Goal: Communication & Community: Answer question/provide support

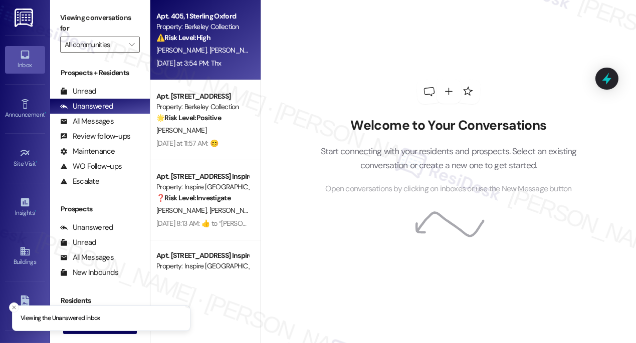
click at [220, 56] on div "[PERSON_NAME] [PERSON_NAME]" at bounding box center [202, 50] width 95 height 13
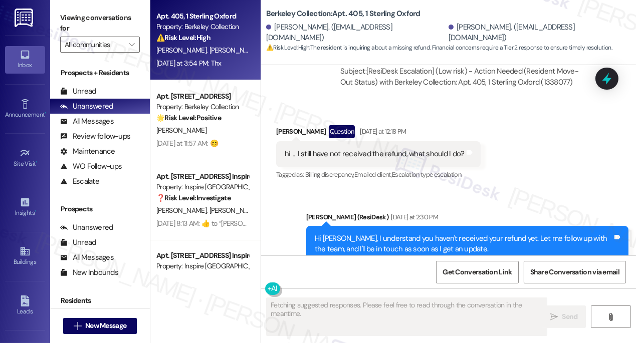
scroll to position [4981, 0]
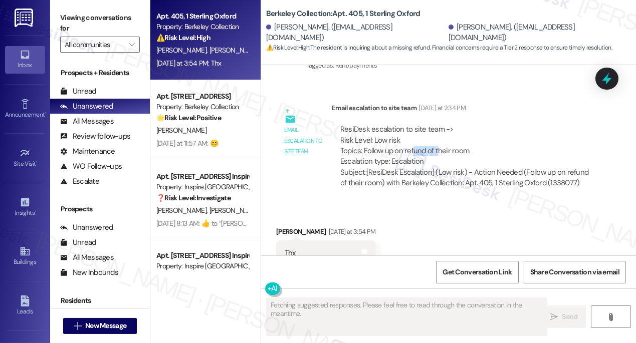
drag, startPoint x: 414, startPoint y: 120, endPoint x: 437, endPoint y: 118, distance: 23.1
click at [437, 124] on div "ResiDesk escalation to site team -> Risk Level: Low risk Topics: Follow up on r…" at bounding box center [465, 145] width 250 height 43
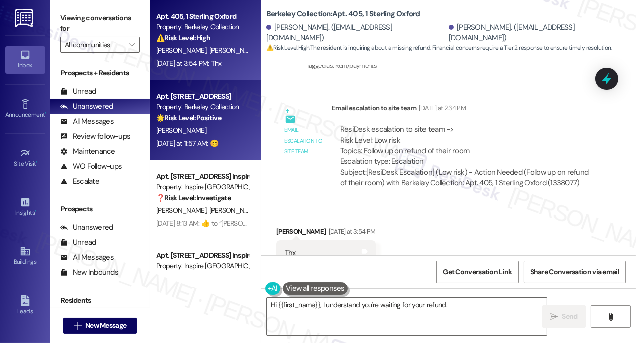
type textarea "Hi {{first_name}}, I understand you're waiting for your refund. I'm"
click at [244, 140] on div "[DATE] at 11:57 AM: 😊 [DATE] at 11:57 AM: 😊" at bounding box center [202, 143] width 95 height 13
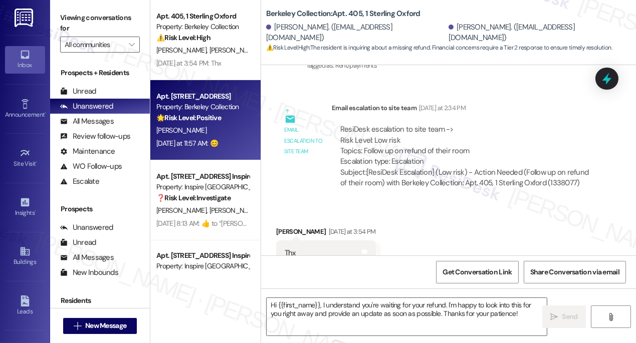
type textarea "Fetching suggested responses. Please feel free to read through the conversation…"
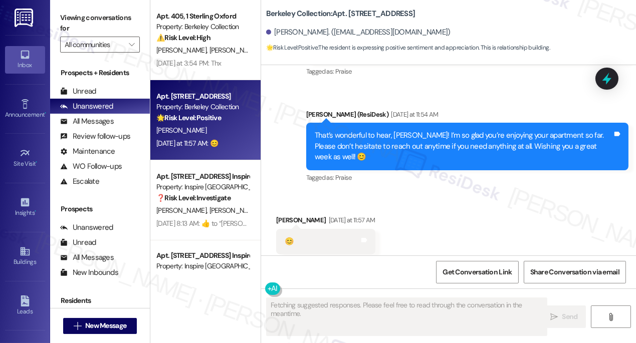
scroll to position [1144, 0]
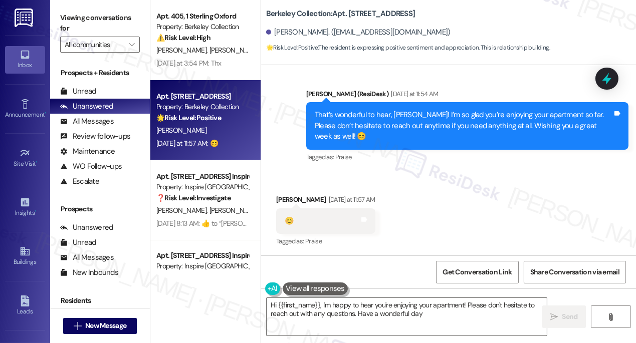
type textarea "Hi {{first_name}}, I'm happy to hear you're enjoying your apartment! Please don…"
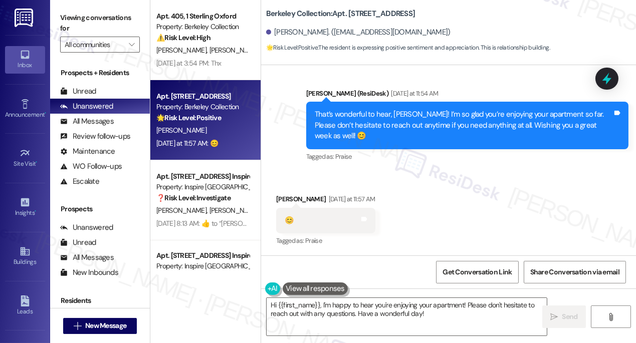
click at [391, 128] on div "That’s wonderful to hear, [PERSON_NAME]! I’m so glad you’re enjoying your apart…" at bounding box center [464, 125] width 298 height 32
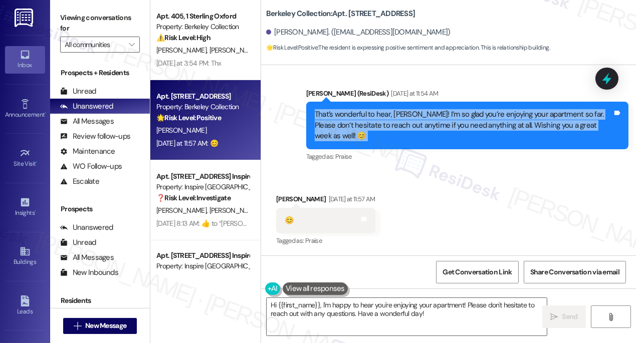
click at [391, 128] on div "That’s wonderful to hear, [PERSON_NAME]! I’m so glad you’re enjoying your apart…" at bounding box center [464, 125] width 298 height 32
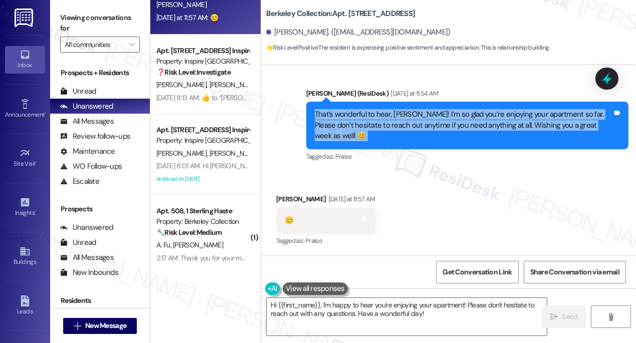
scroll to position [128, 0]
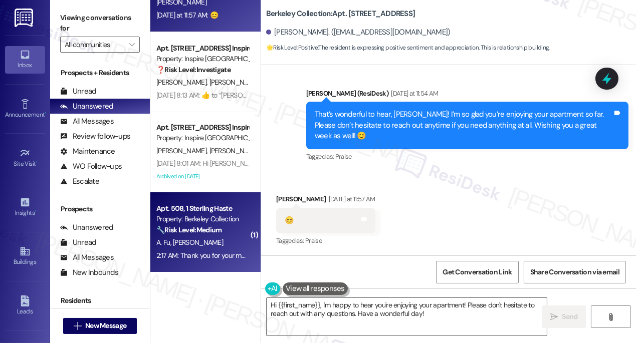
click at [207, 225] on strong "🔧 Risk Level: Medium" at bounding box center [188, 229] width 65 height 9
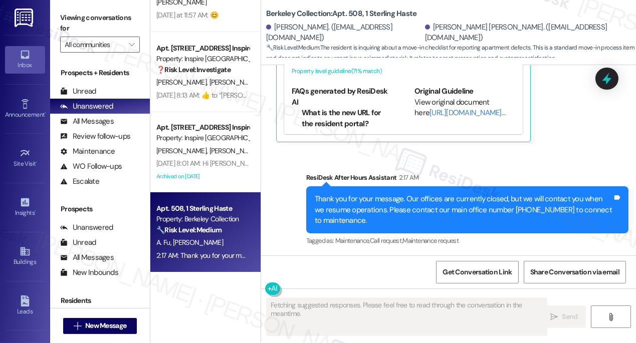
scroll to position [304, 0]
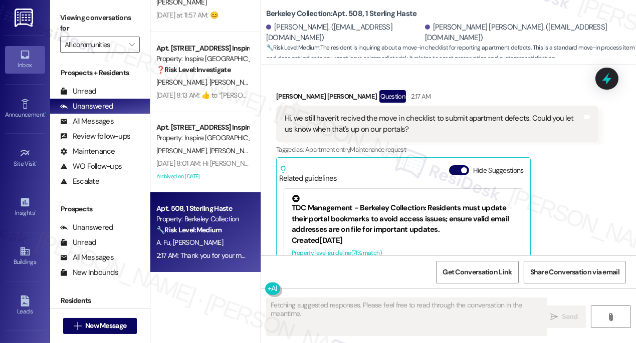
click at [330, 116] on div "Hi, we still haven't recived the move in checklist to submit apartment defects.…" at bounding box center [434, 124] width 298 height 22
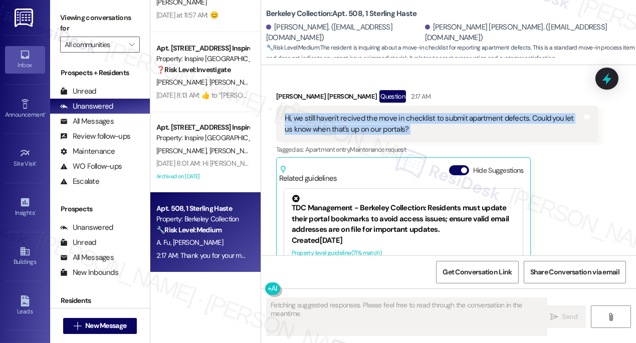
click at [330, 116] on div "Hi, we still haven't recived the move in checklist to submit apartment defects.…" at bounding box center [434, 124] width 298 height 22
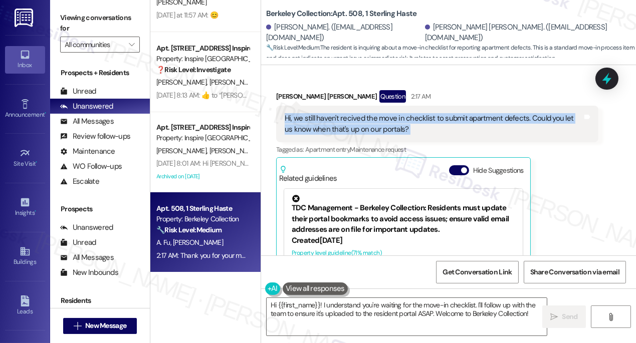
click at [367, 120] on div "Hi, we still haven't recived the move in checklist to submit apartment defects.…" at bounding box center [434, 124] width 298 height 22
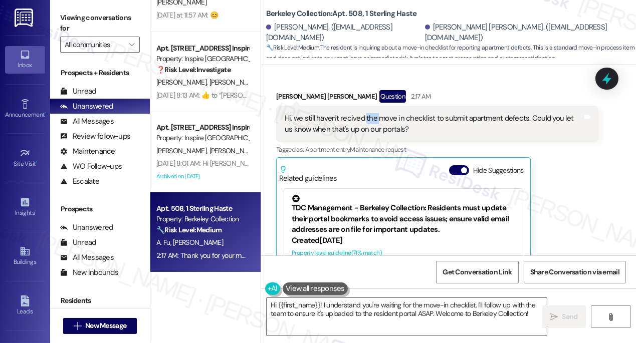
click at [367, 120] on div "Hi, we still haven't recived the move in checklist to submit apartment defects.…" at bounding box center [434, 124] width 298 height 22
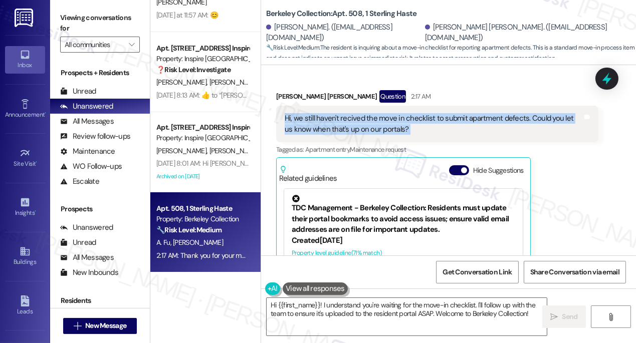
click at [367, 120] on div "Hi, we still haven't recived the move in checklist to submit apartment defects.…" at bounding box center [434, 124] width 298 height 22
click at [403, 124] on div "Hi, we still haven't recived the move in checklist to submit apartment defects.…" at bounding box center [434, 124] width 298 height 22
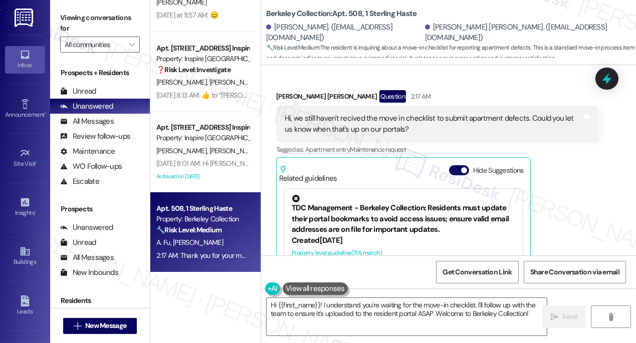
click at [403, 124] on div "Hi, we still haven't recived the move in checklist to submit apartment defects.…" at bounding box center [434, 124] width 298 height 22
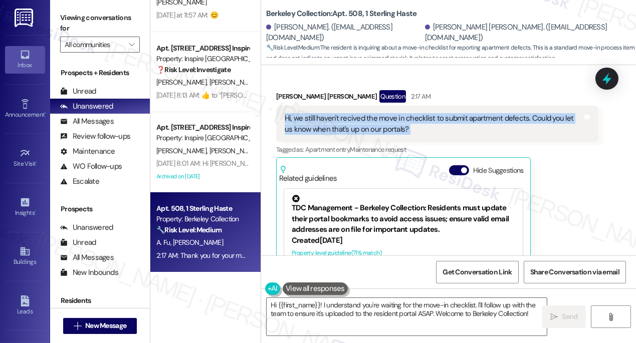
click at [403, 124] on div "Hi, we still haven't recived the move in checklist to submit apartment defects.…" at bounding box center [434, 124] width 298 height 22
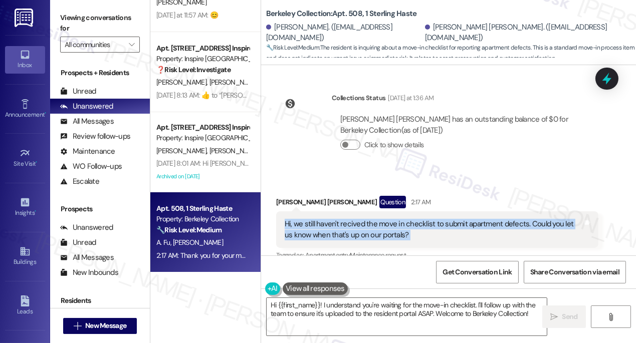
scroll to position [76, 0]
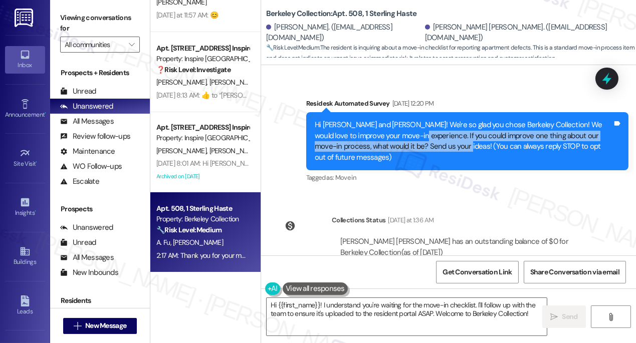
drag, startPoint x: 407, startPoint y: 134, endPoint x: 435, endPoint y: 148, distance: 31.2
click at [435, 148] on div "Hi [PERSON_NAME] and [PERSON_NAME]! We're so glad you chose Berkeley Collection…" at bounding box center [464, 141] width 298 height 43
click at [434, 149] on div "Hi [PERSON_NAME] and [PERSON_NAME]! We're so glad you chose Berkeley Collection…" at bounding box center [464, 141] width 298 height 43
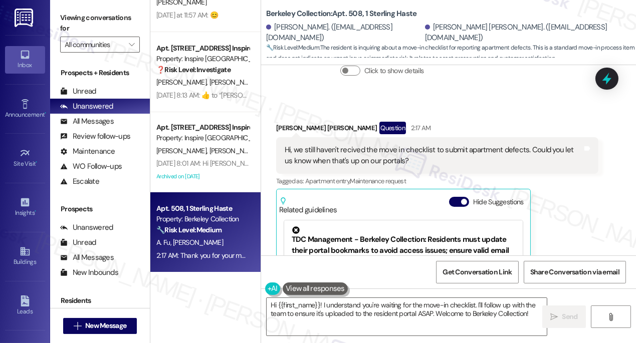
scroll to position [259, 0]
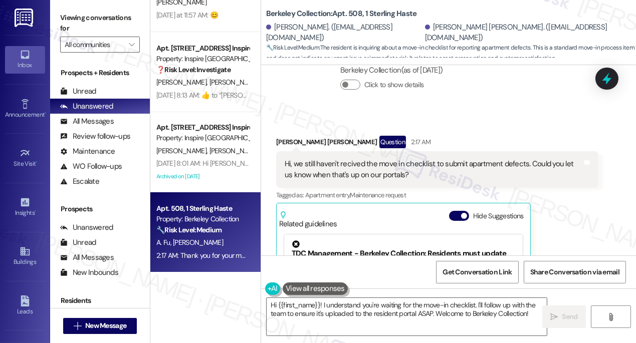
click at [362, 168] on div "Hi, we still haven't recived the move in checklist to submit apartment defects.…" at bounding box center [434, 170] width 298 height 22
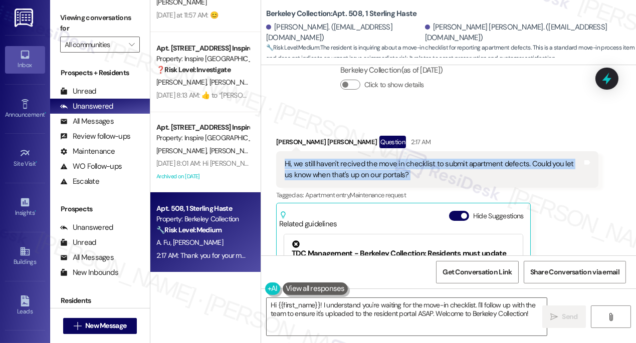
click at [362, 168] on div "Hi, we still haven't recived the move in checklist to submit apartment defects.…" at bounding box center [434, 170] width 298 height 22
click at [424, 312] on textarea "Hi {{first_name}}! I understand you're waiting for the move-in checklist. I'll …" at bounding box center [407, 317] width 280 height 38
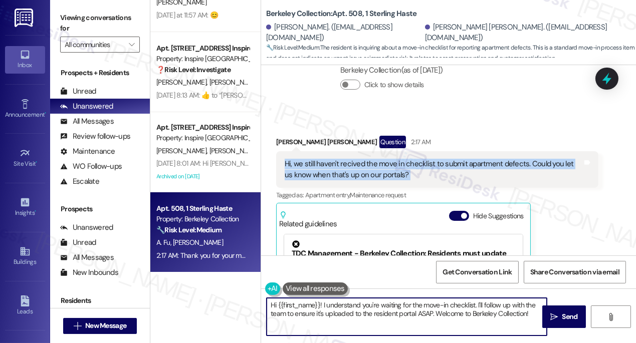
click at [424, 312] on textarea "Hi {{first_name}}! I understand you're waiting for the move-in checklist. I'll …" at bounding box center [407, 317] width 280 height 38
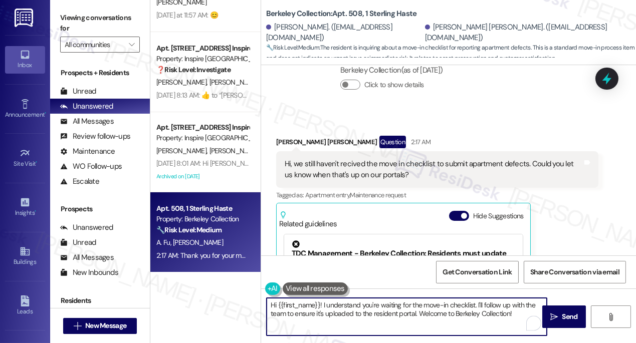
click at [286, 134] on div "Received via SMS [PERSON_NAME] [PERSON_NAME] Question 2:17 AM Hi, we still have…" at bounding box center [437, 253] width 337 height 250
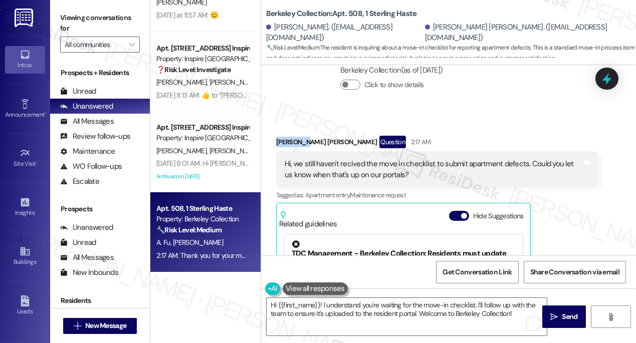
click at [286, 134] on div "Received via SMS [PERSON_NAME] [PERSON_NAME] Question 2:17 AM Hi, we still have…" at bounding box center [437, 253] width 337 height 250
copy div "[PERSON_NAME]"
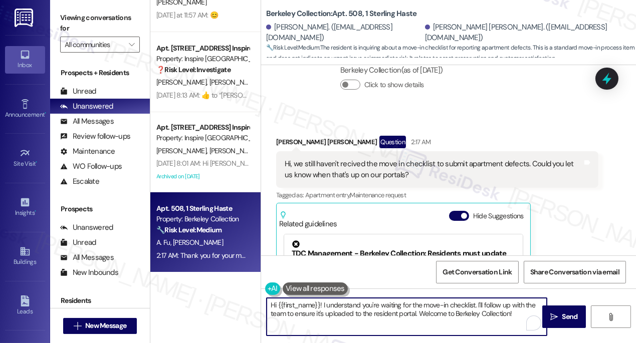
drag, startPoint x: 281, startPoint y: 307, endPoint x: 321, endPoint y: 306, distance: 40.1
click at [321, 306] on textarea "Hi {{first_name}}! I understand you're waiting for the move-in checklist. I'll …" at bounding box center [407, 317] width 280 height 38
paste textarea "[PERSON_NAME]"
drag, startPoint x: 506, startPoint y: 314, endPoint x: 514, endPoint y: 323, distance: 12.1
click at [514, 323] on textarea "Hi [PERSON_NAME], it's a pleasure to meet you and I understand you're waiting f…" at bounding box center [407, 317] width 280 height 38
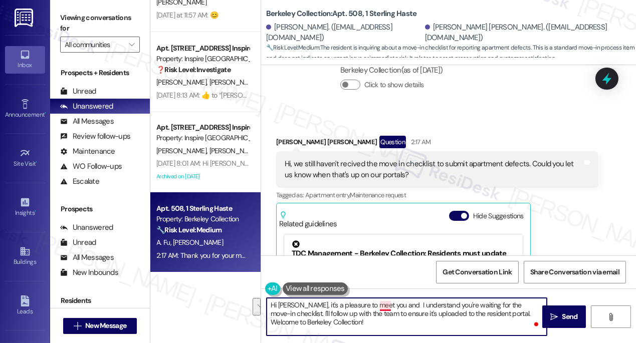
click at [380, 306] on textarea "Hi [PERSON_NAME], it's a pleasure to meet you and I understand you're waiting f…" at bounding box center [407, 317] width 280 height 38
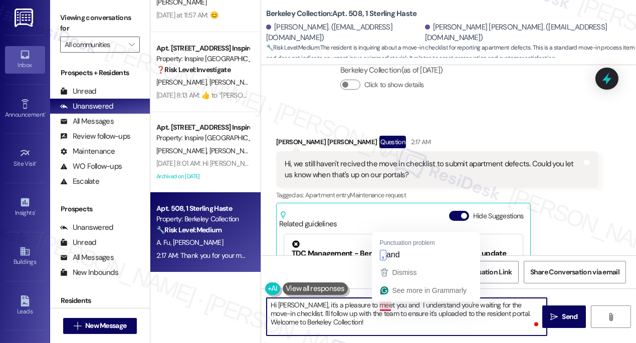
click at [380, 306] on textarea "Hi [PERSON_NAME], it's a pleasure to meet you and I understand you're waiting f…" at bounding box center [407, 317] width 280 height 38
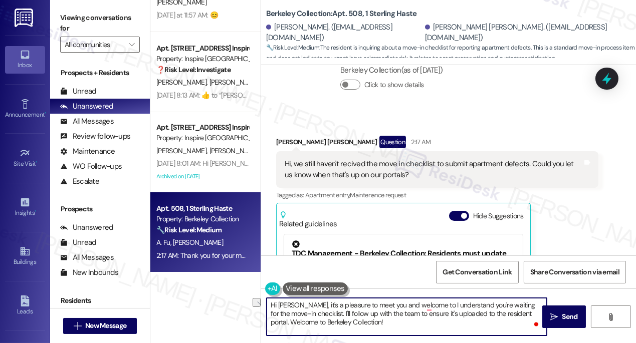
drag, startPoint x: 369, startPoint y: 324, endPoint x: 307, endPoint y: 319, distance: 61.9
click at [307, 319] on textarea "Hi [PERSON_NAME], it's a pleasure to meet you and welcome to I understand you'r…" at bounding box center [407, 317] width 280 height 38
click at [426, 304] on textarea "Hi [PERSON_NAME], it's a pleasure to meet you and welcome to I understand you'r…" at bounding box center [407, 317] width 280 height 38
paste textarea "Berkeley Collection!"
click at [377, 314] on textarea "Hi [PERSON_NAME], it's a pleasure to meet you and welcome to Berkeley Collectio…" at bounding box center [407, 317] width 280 height 38
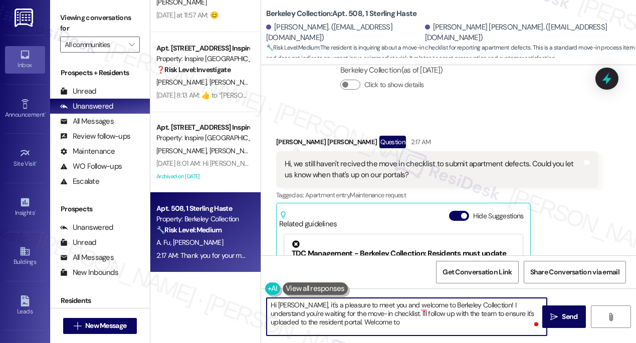
click at [378, 327] on textarea "Hi [PERSON_NAME], it's a pleasure to meet you and welcome to Berkeley Collectio…" at bounding box center [407, 317] width 280 height 38
drag, startPoint x: 376, startPoint y: 326, endPoint x: 317, endPoint y: 322, distance: 59.7
click at [317, 322] on textarea "Hi [PERSON_NAME], it's a pleasure to meet you and welcome to Berkeley Collectio…" at bounding box center [407, 317] width 280 height 38
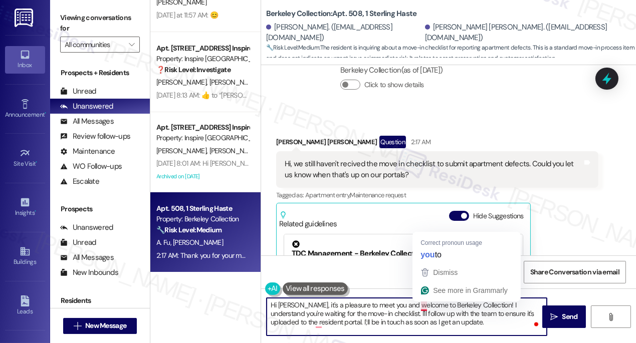
click at [421, 306] on textarea "Hi [PERSON_NAME], it's a pleasure to meet you and welcome to Berkeley Collectio…" at bounding box center [407, 317] width 280 height 38
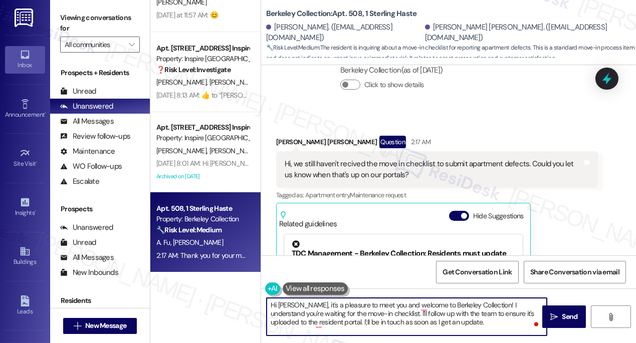
click at [448, 314] on textarea "Hi [PERSON_NAME], it's a pleasure to meet you and welcome to Berkeley Collectio…" at bounding box center [407, 317] width 280 height 38
click at [320, 322] on textarea "Hi [PERSON_NAME], it's a pleasure to meet you and welcome to Berkeley Collectio…" at bounding box center [407, 317] width 280 height 38
type textarea "Hi [PERSON_NAME], it's a pleasure to meet you and welcome to Berkeley Collectio…"
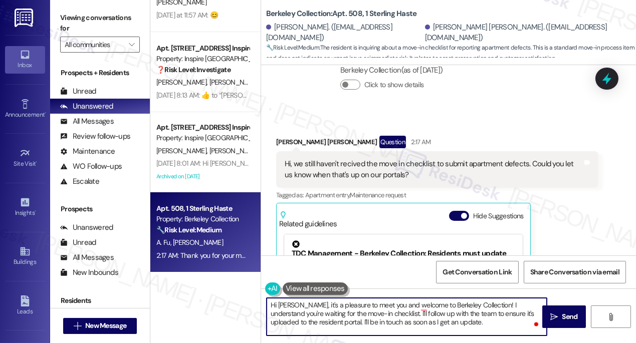
click at [438, 328] on textarea "Hi [PERSON_NAME], it's a pleasure to meet you and welcome to Berkeley Collectio…" at bounding box center [407, 317] width 280 height 38
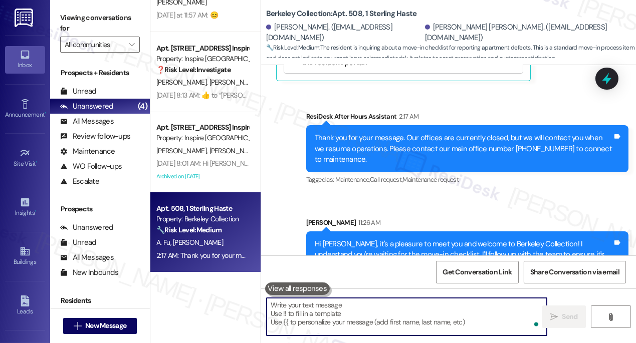
scroll to position [578, 0]
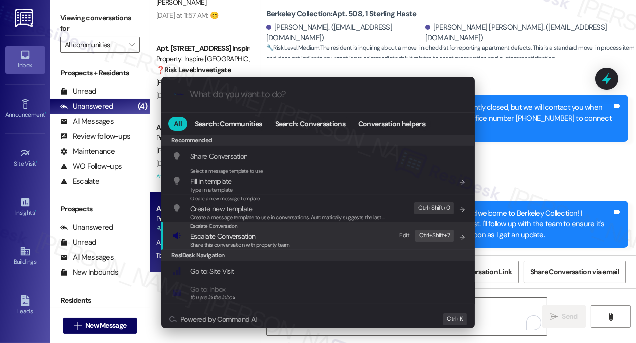
click at [319, 231] on div "Escalate Conversation Escalate Conversation Share this conversation with proper…" at bounding box center [318, 235] width 293 height 27
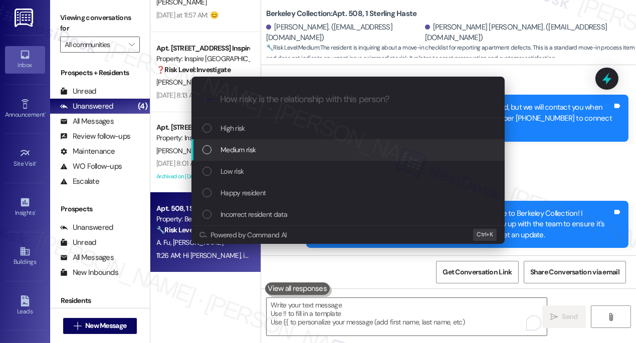
click at [251, 148] on span "Medium risk" at bounding box center [237, 149] width 35 height 11
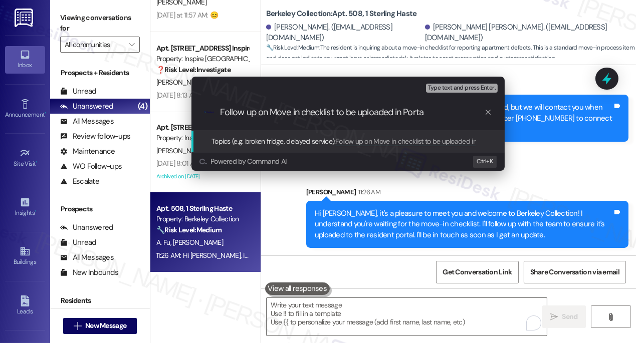
type input "Follow up on Move in checklist to be uploaded in Portal"
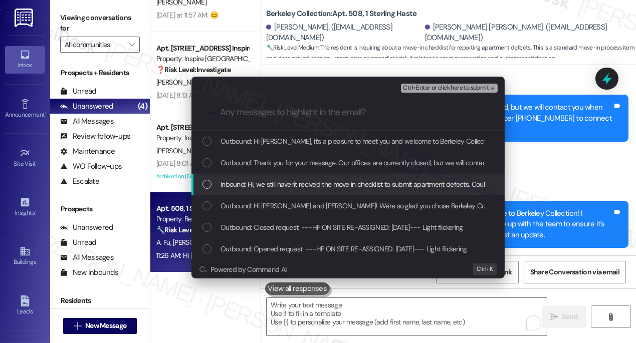
click at [240, 179] on span "Inbound: Hi, we still haven't recived the move in checklist to submit apartment…" at bounding box center [422, 184] width 404 height 11
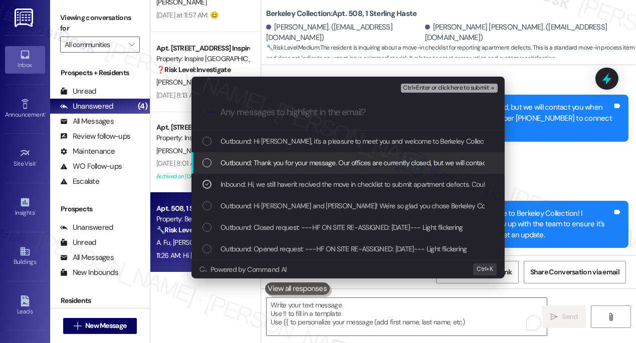
click at [437, 88] on span "Ctrl+Enter or click here to submit" at bounding box center [446, 88] width 86 height 7
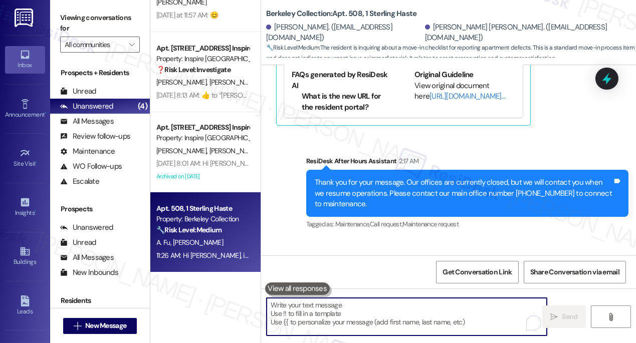
scroll to position [380, 0]
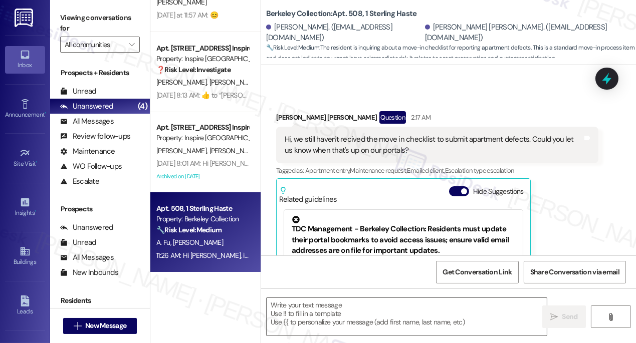
type textarea "Fetching suggested responses. Please feel free to read through the conversation…"
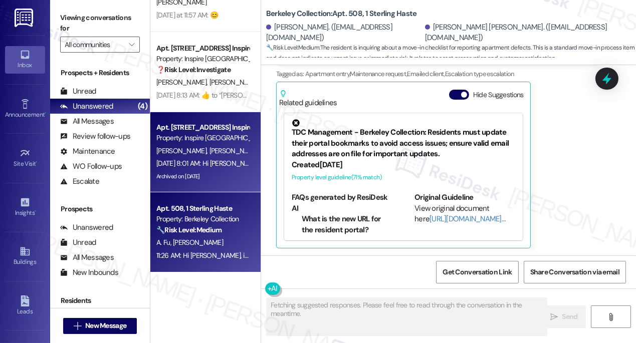
click at [187, 149] on span "[PERSON_NAME]" at bounding box center [182, 150] width 53 height 9
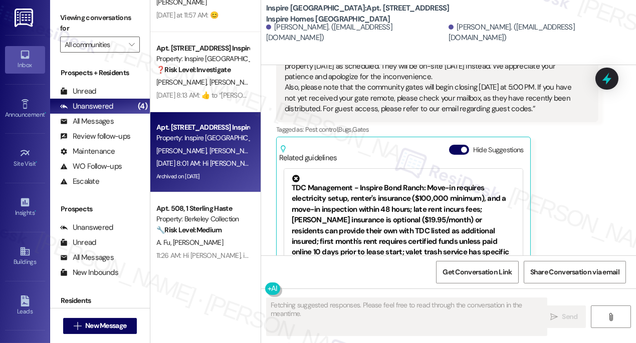
scroll to position [0, 0]
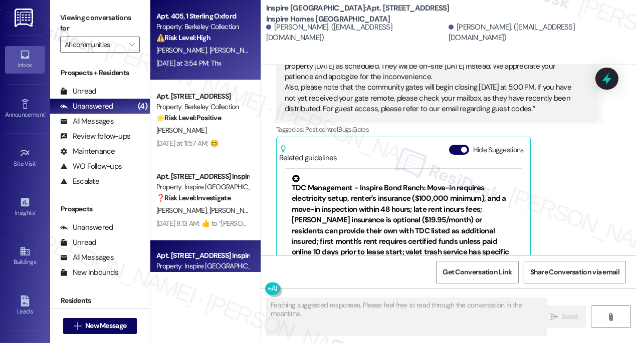
click at [208, 67] on div "[DATE] at 3:54 PM: Thx [DATE] at 3:54 PM: Thx" at bounding box center [188, 63] width 65 height 9
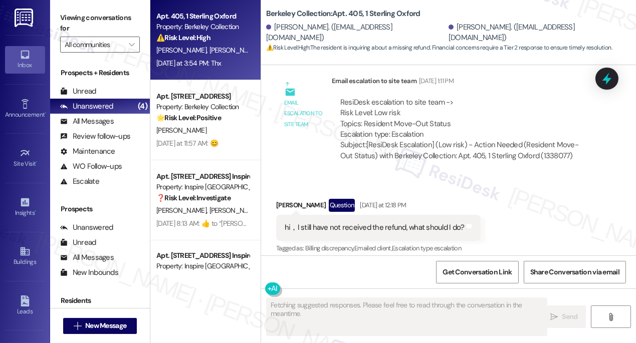
scroll to position [4981, 0]
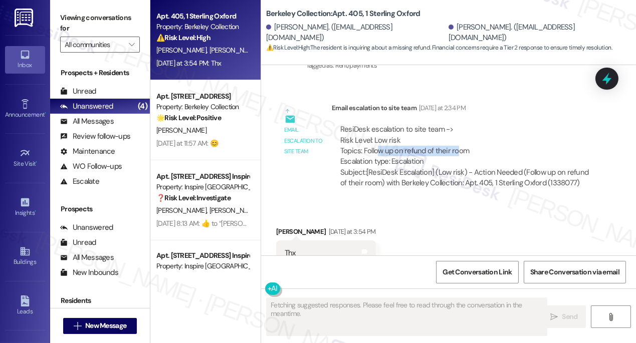
drag, startPoint x: 376, startPoint y: 119, endPoint x: 459, endPoint y: 120, distance: 82.7
click at [459, 124] on div "ResiDesk escalation to site team -> Risk Level: Low risk Topics: Follow up on r…" at bounding box center [465, 145] width 250 height 43
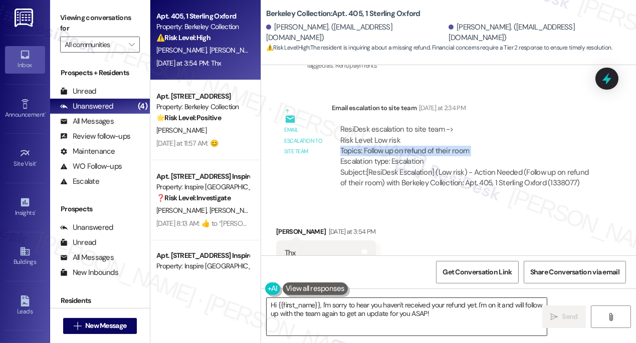
click at [334, 310] on textarea "Hi {{first_name}}, I'm sorry to hear you haven't received your refund yet. I'm …" at bounding box center [407, 317] width 280 height 38
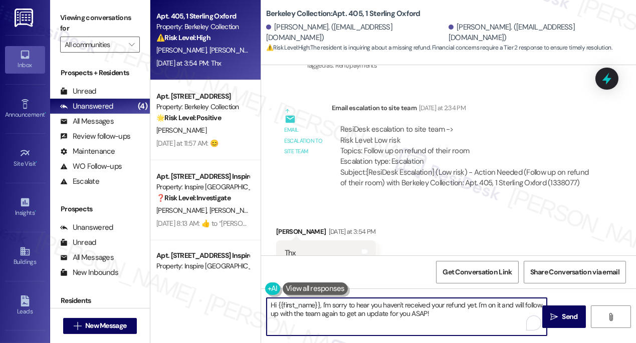
click at [334, 310] on textarea "Hi {{first_name}}, I'm sorry to hear you haven't received your refund yet. I'm …" at bounding box center [407, 317] width 280 height 38
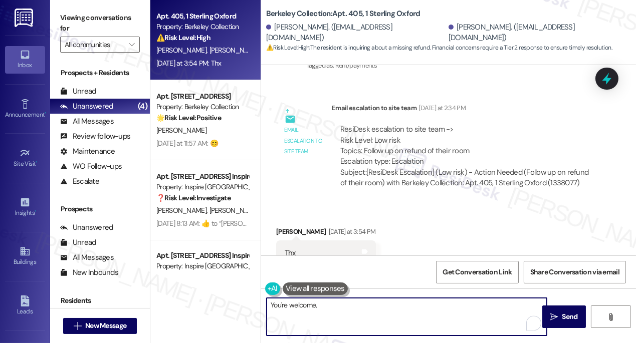
click at [287, 226] on div "[PERSON_NAME] [DATE] at 3:54 PM" at bounding box center [326, 233] width 100 height 14
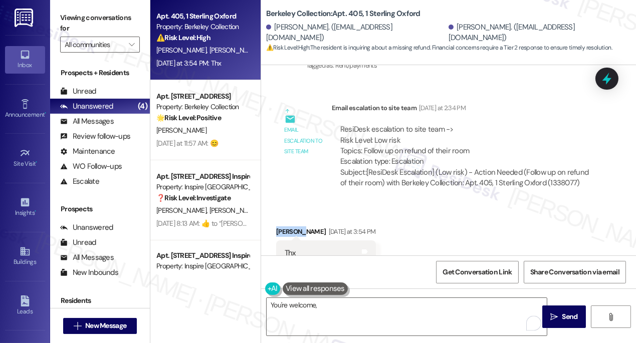
copy div "Jiachen"
click at [329, 301] on textarea "You're welcome," at bounding box center [407, 317] width 280 height 38
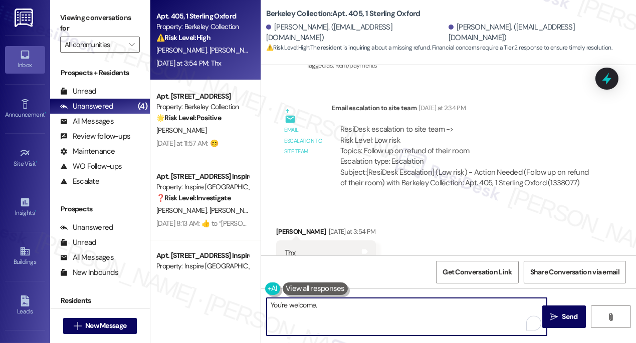
paste textarea "Jiachen"
type textarea "You're welcome, [PERSON_NAME]! Please hang in there."
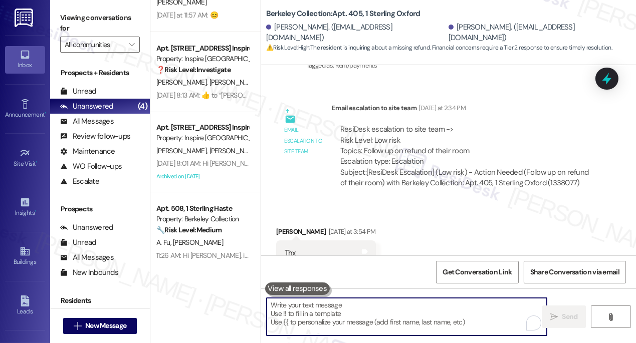
scroll to position [0, 0]
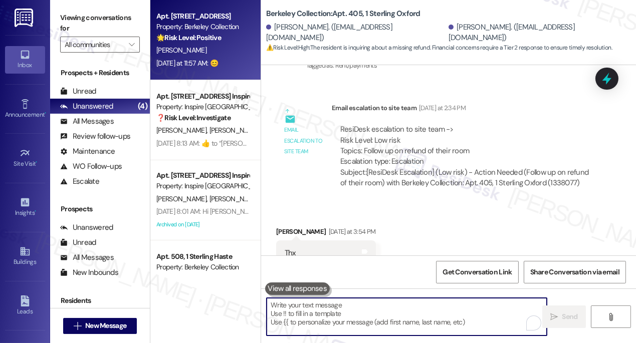
click at [212, 62] on div "[DATE] at 11:57 AM: 😊 [DATE] at 11:57 AM: 😊" at bounding box center [187, 63] width 62 height 9
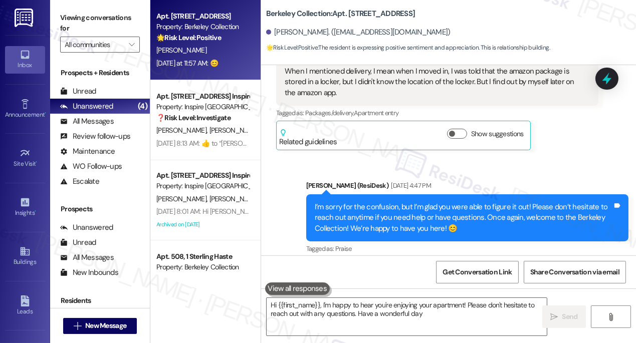
type textarea "Hi {{first_name}}, I'm happy to hear you're enjoying your apartment! Please don…"
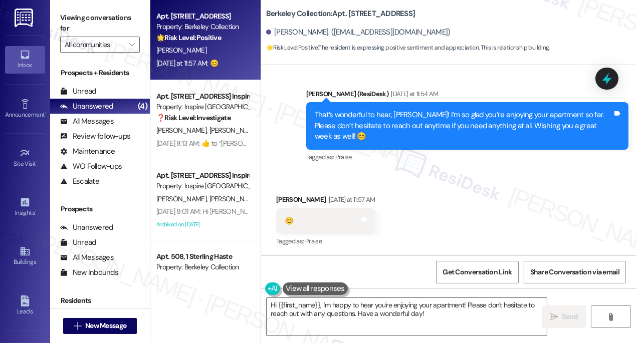
scroll to position [1144, 0]
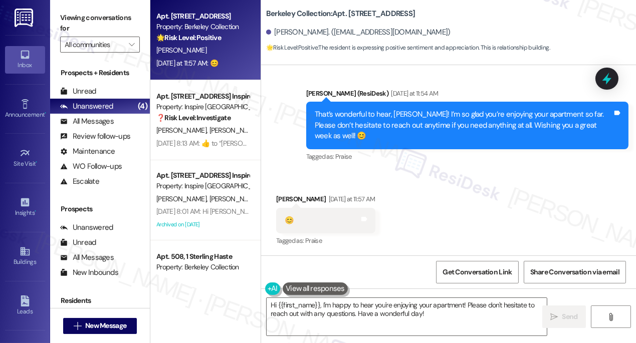
click at [394, 118] on div "That’s wonderful to hear, [PERSON_NAME]! I’m so glad you’re enjoying your apart…" at bounding box center [464, 125] width 298 height 32
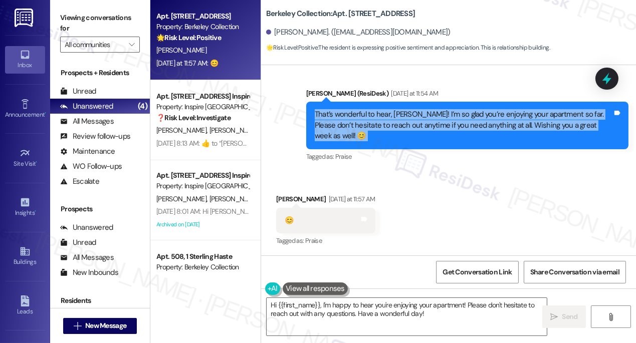
click at [394, 118] on div "That’s wonderful to hear, [PERSON_NAME]! I’m so glad you’re enjoying your apart…" at bounding box center [464, 125] width 298 height 32
click at [402, 134] on div "That’s wonderful to hear, [PERSON_NAME]! I’m so glad you’re enjoying your apart…" at bounding box center [464, 125] width 298 height 32
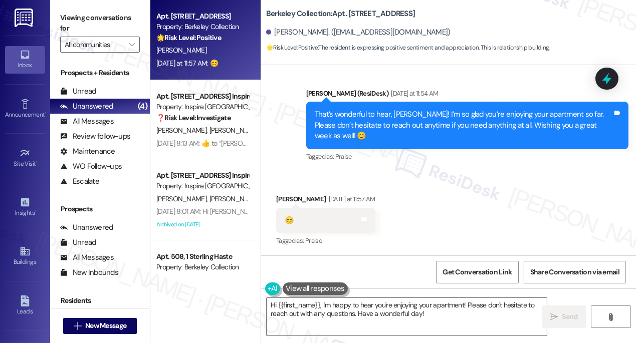
click at [439, 121] on div "That’s wonderful to hear, [PERSON_NAME]! I’m so glad you’re enjoying your apart…" at bounding box center [464, 125] width 298 height 32
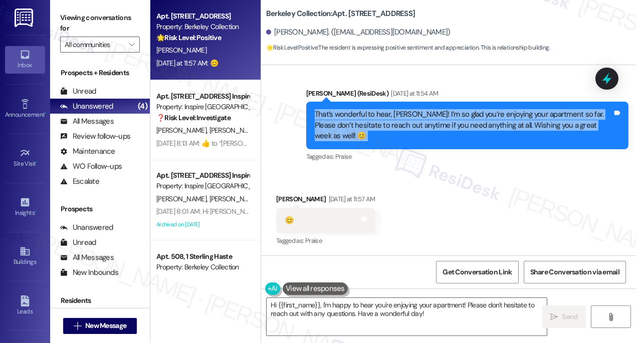
click at [439, 121] on div "That’s wonderful to hear, [PERSON_NAME]! I’m so glad you’re enjoying your apart…" at bounding box center [464, 125] width 298 height 32
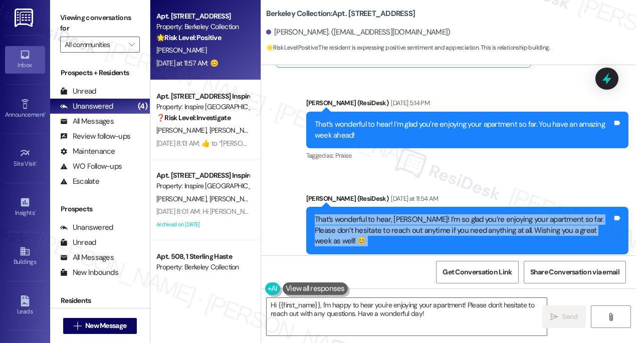
scroll to position [962, 0]
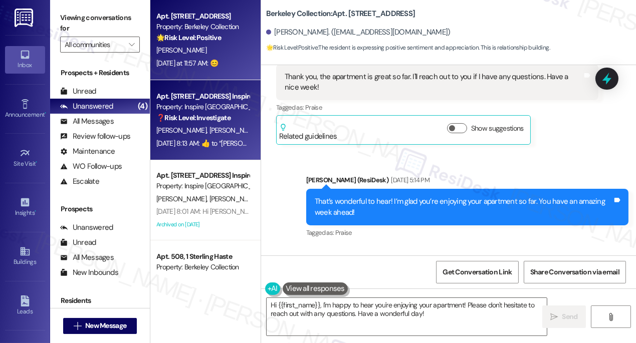
click at [215, 137] on div "[DATE] 8:13 AM:  ​👍​ to “ [PERSON_NAME] (Inspire [GEOGRAPHIC_DATA]): Hi [PERSON…" at bounding box center [202, 143] width 95 height 13
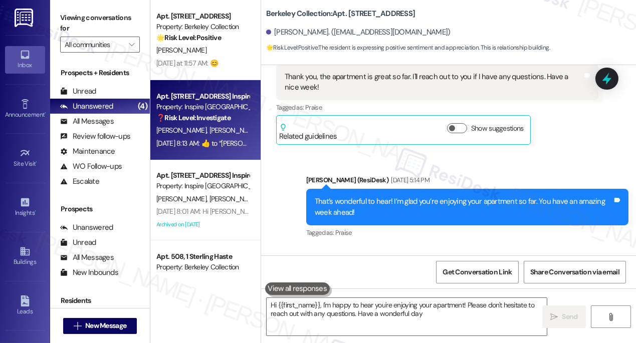
type textarea "Hi {{first_name}}, I'm happy to hear you're enjoying your apartment! Please don…"
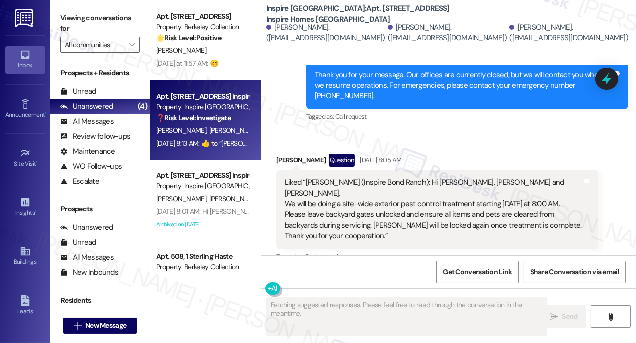
scroll to position [673, 0]
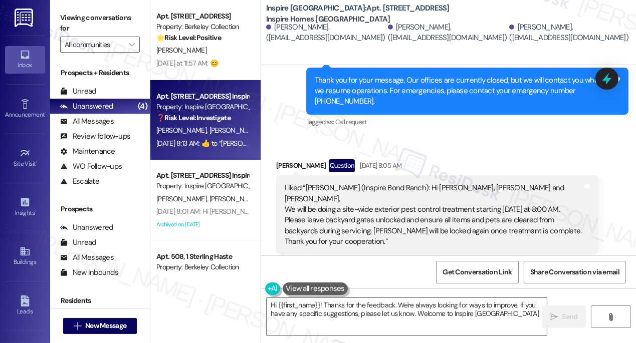
type textarea "Hi {{first_name}}! Thanks for the feedback. We're always looking for ways to im…"
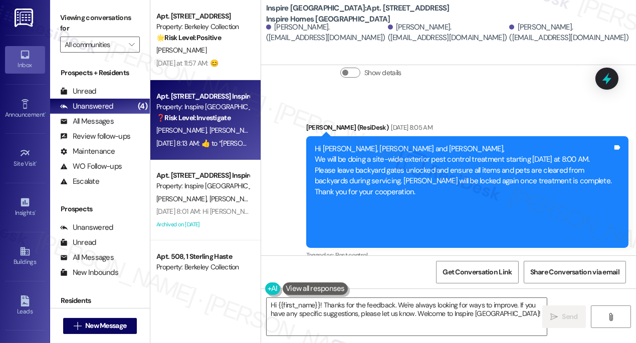
scroll to position [263, 0]
